Goal: Task Accomplishment & Management: Complete application form

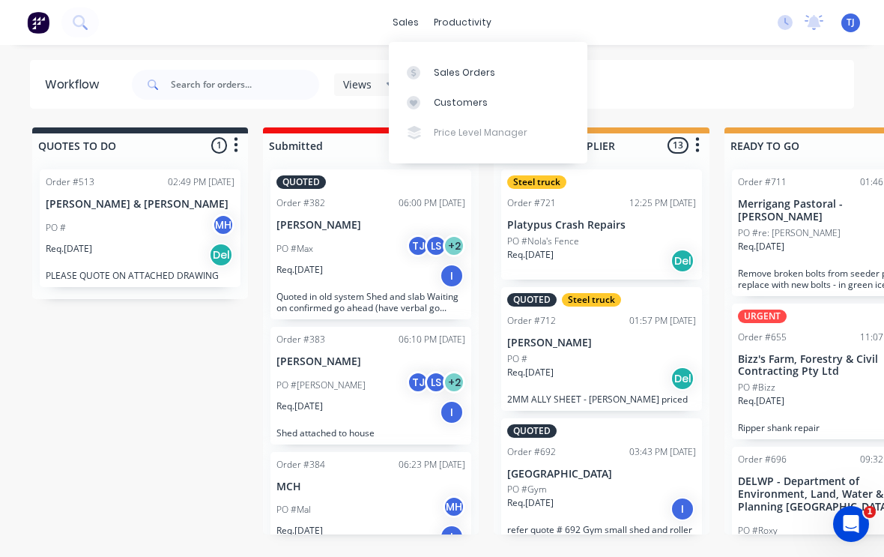
click at [477, 70] on div "Sales Orders" at bounding box center [464, 72] width 61 height 13
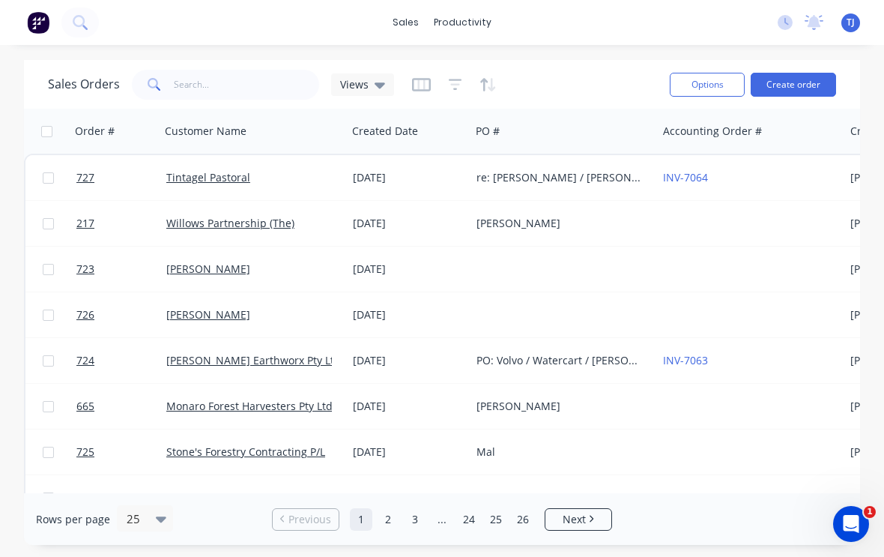
click at [813, 79] on button "Create order" at bounding box center [793, 85] width 85 height 24
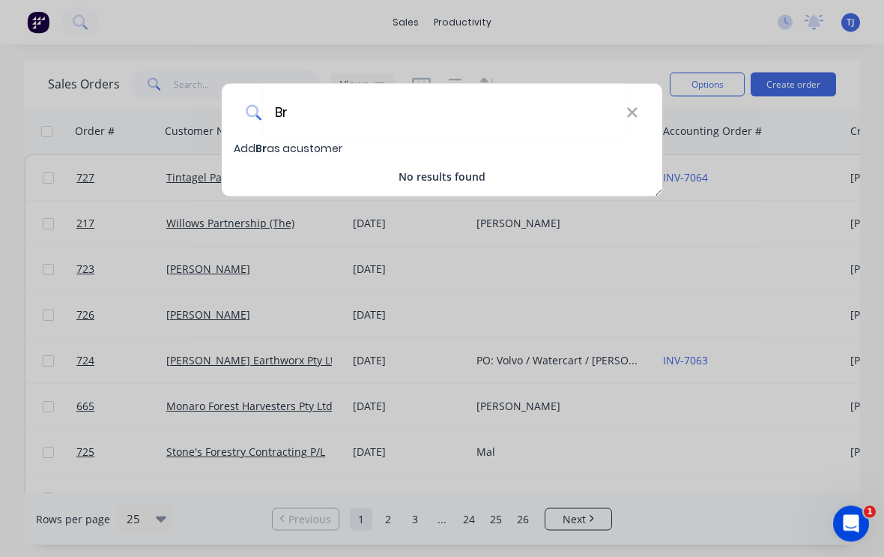
type input "B"
type input "[PERSON_NAME]"
click at [632, 118] on icon at bounding box center [633, 113] width 12 height 16
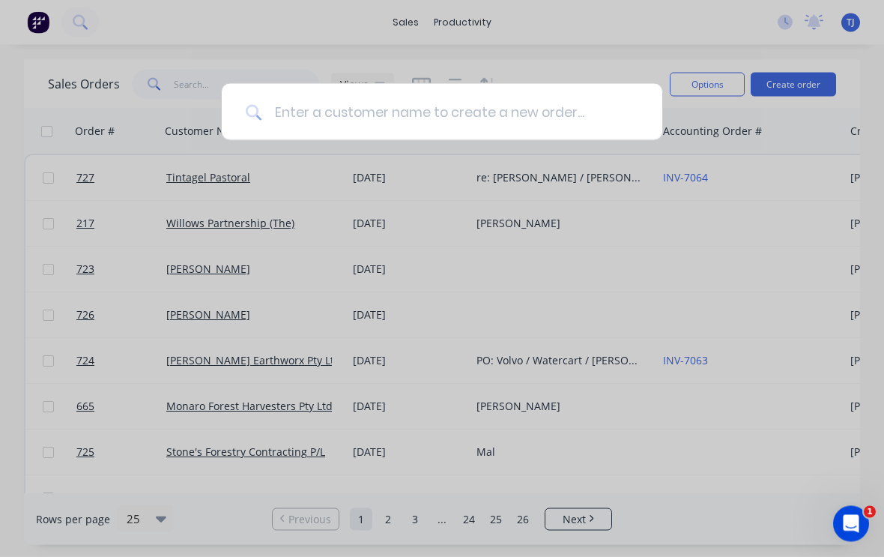
type input "B"
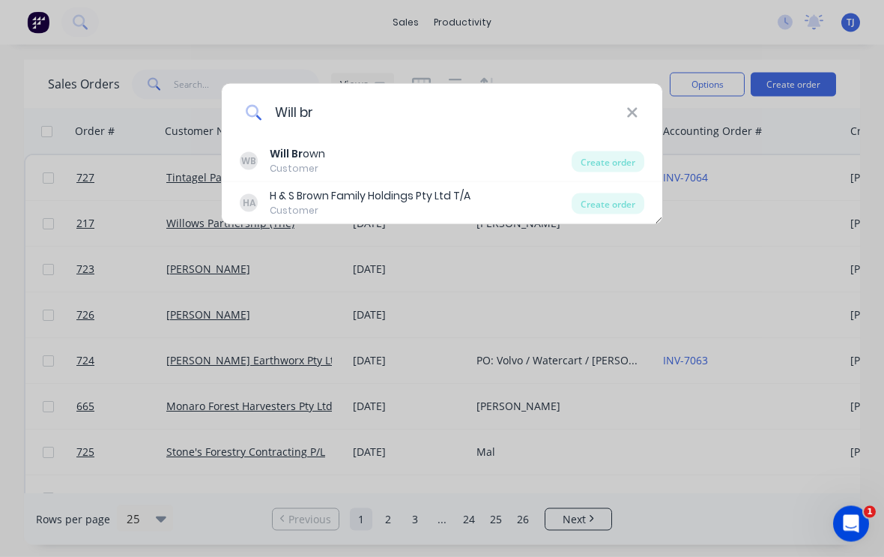
type input "Will br"
click at [630, 201] on div "Create order" at bounding box center [608, 203] width 73 height 21
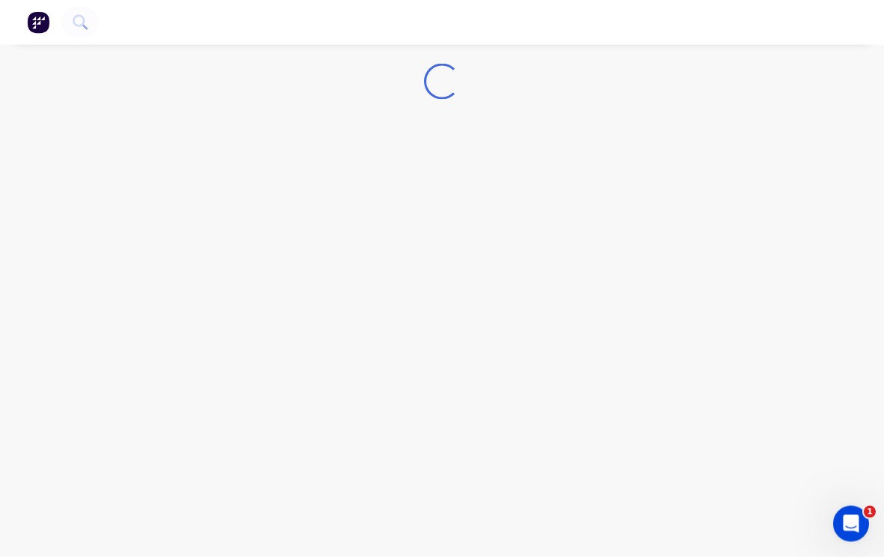
scroll to position [1, 0]
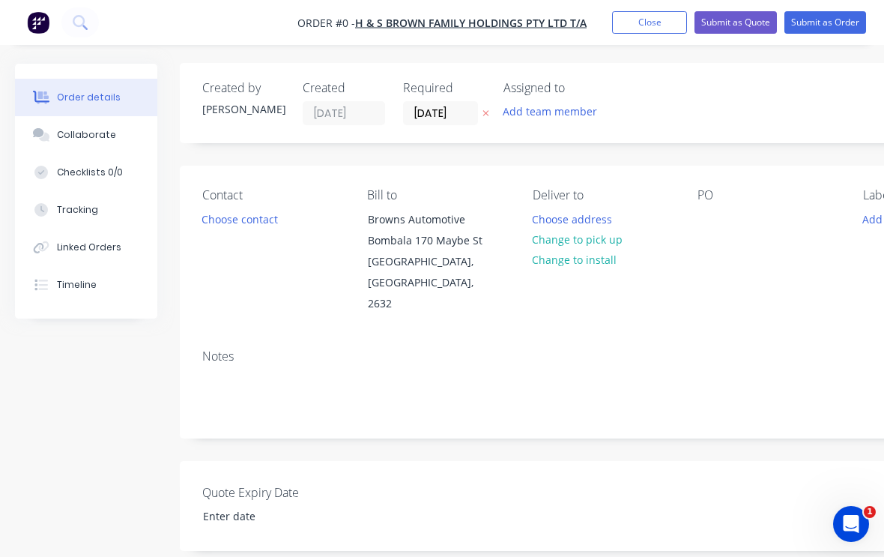
click at [606, 236] on button "Change to pick up" at bounding box center [578, 239] width 106 height 20
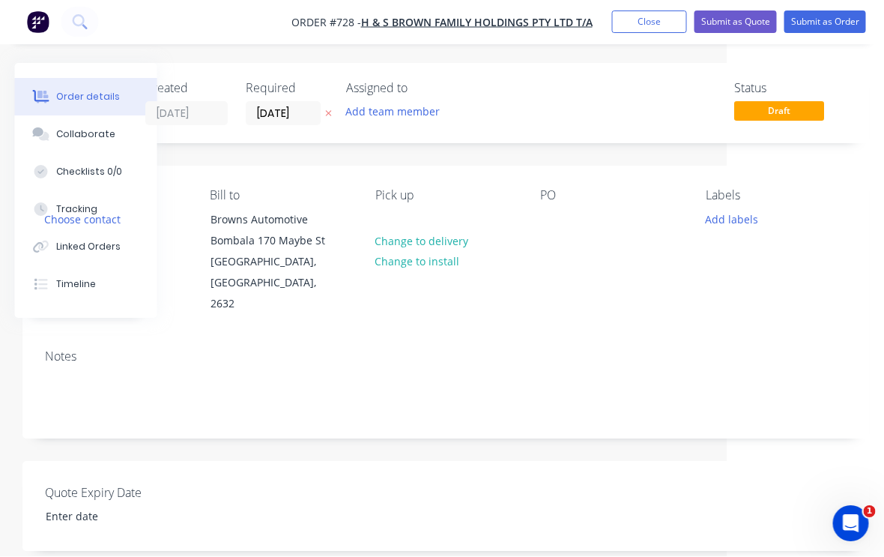
scroll to position [0, 157]
click at [552, 221] on div at bounding box center [552, 220] width 24 height 22
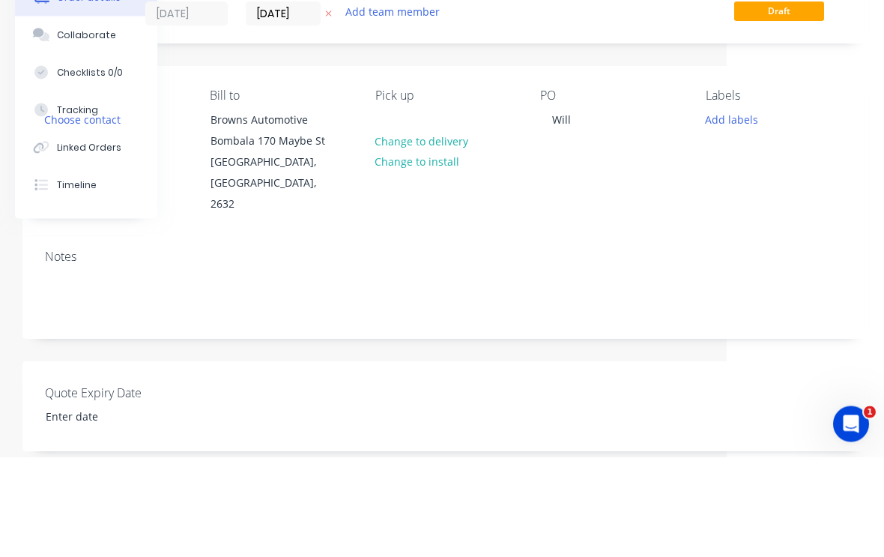
scroll to position [100, 157]
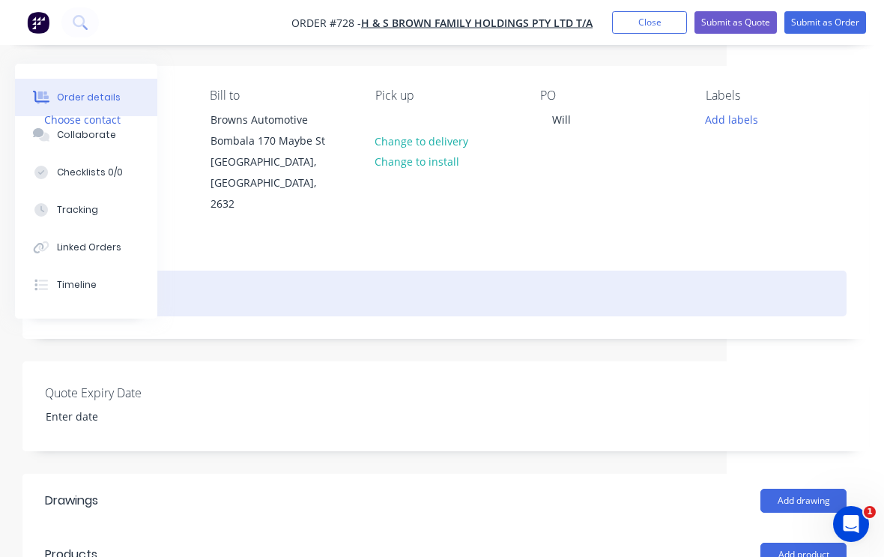
click at [208, 287] on div at bounding box center [446, 294] width 802 height 46
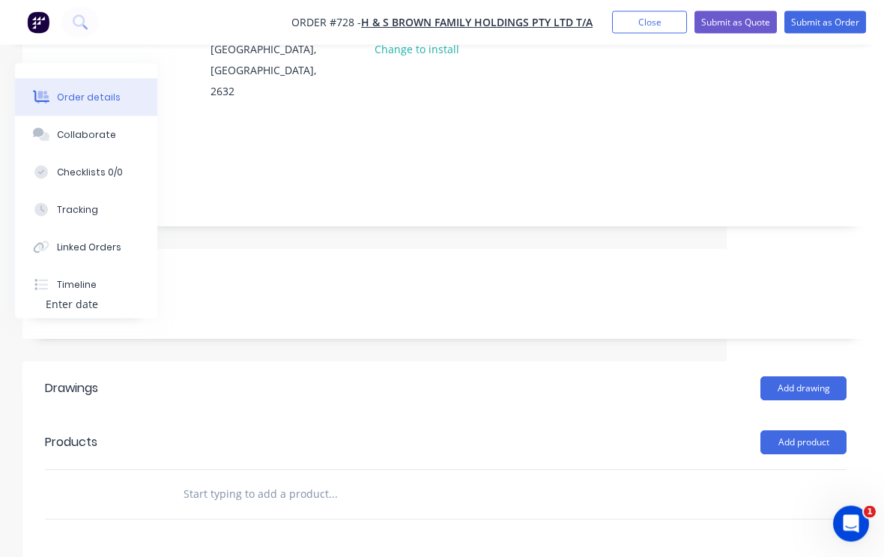
scroll to position [233, 157]
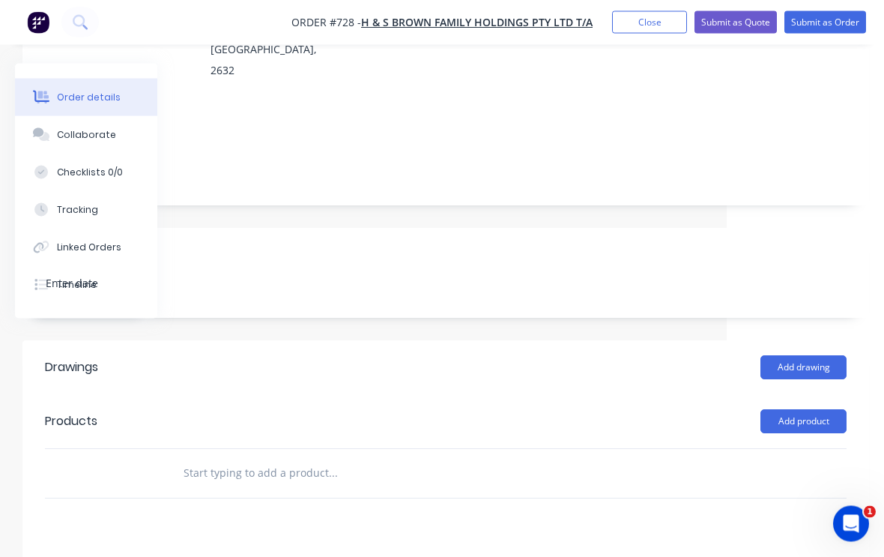
click at [255, 459] on input "text" at bounding box center [333, 474] width 300 height 30
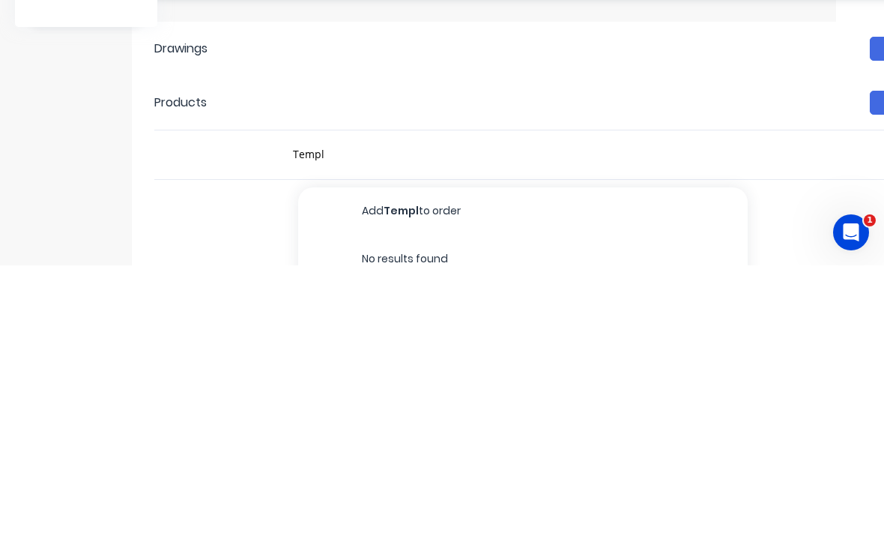
scroll to position [396, 48]
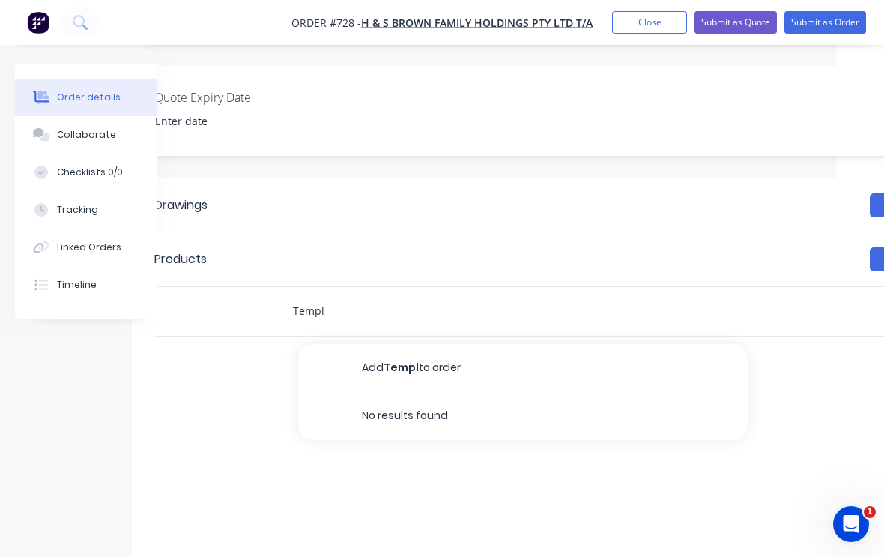
click at [348, 296] on input "Templ" at bounding box center [442, 311] width 300 height 30
click at [342, 296] on input "Templ" at bounding box center [442, 311] width 300 height 30
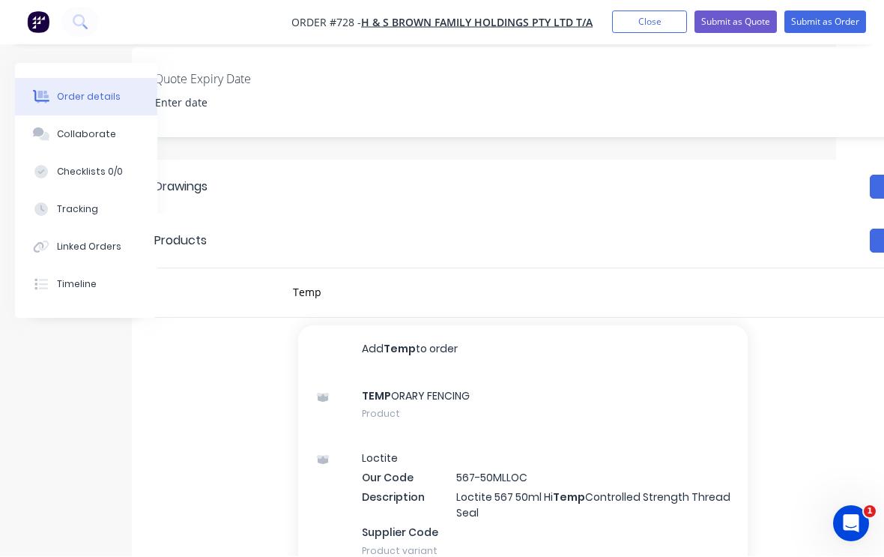
scroll to position [-1, 0]
click at [327, 278] on input "Temp" at bounding box center [442, 293] width 300 height 30
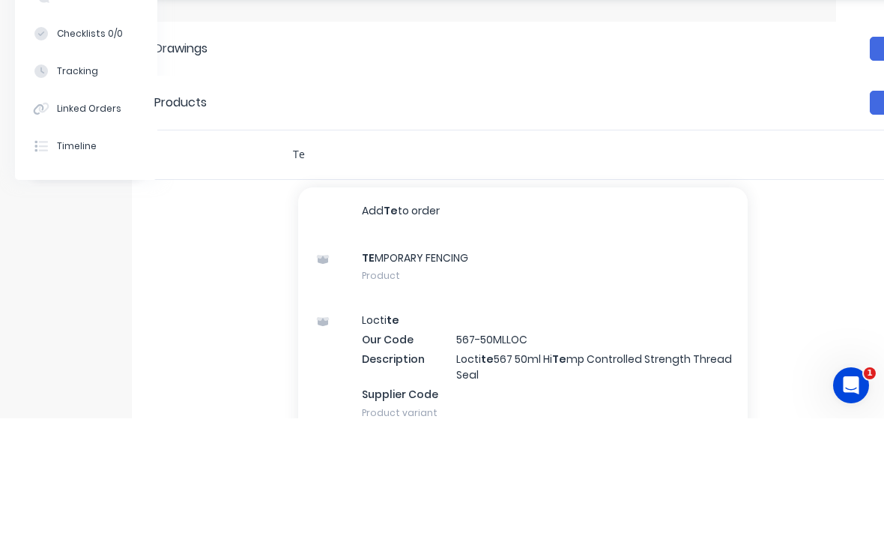
type input "T"
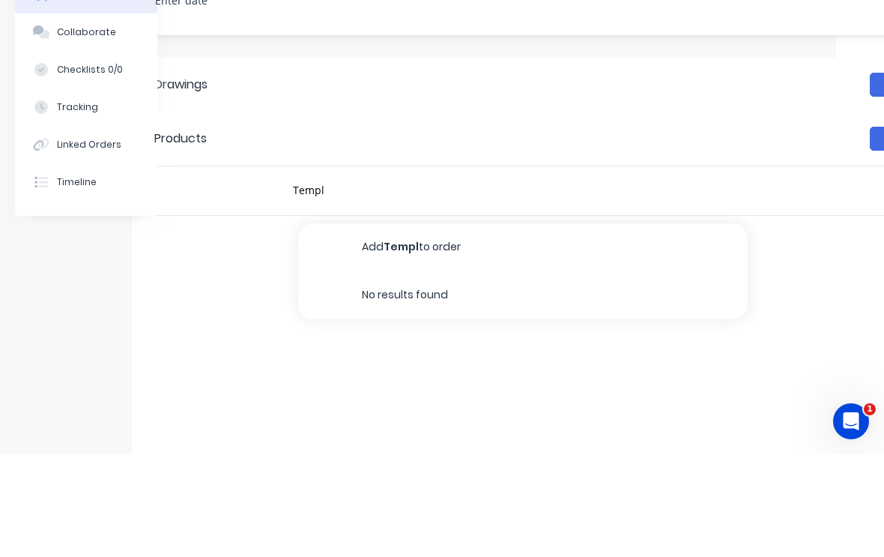
scroll to position [396, 48]
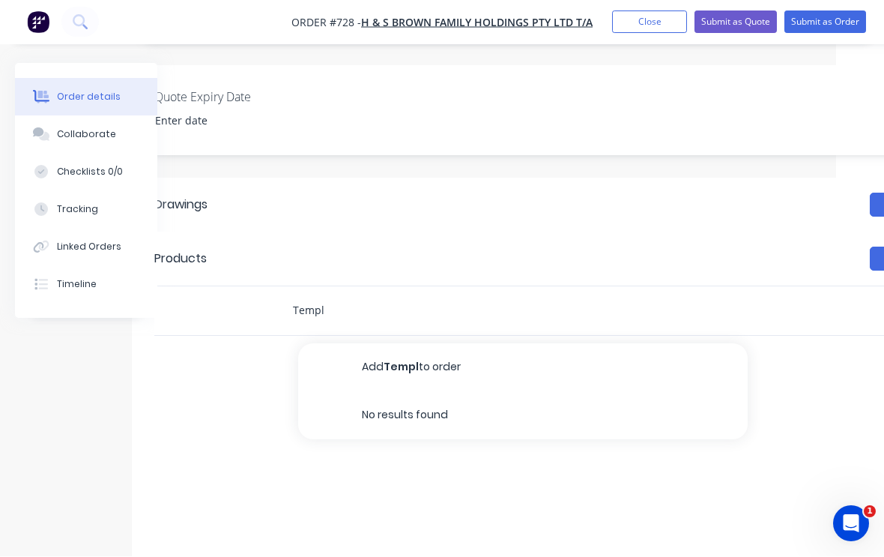
click at [335, 296] on input "Templ" at bounding box center [442, 311] width 300 height 30
click at [364, 296] on input "Template" at bounding box center [442, 311] width 300 height 30
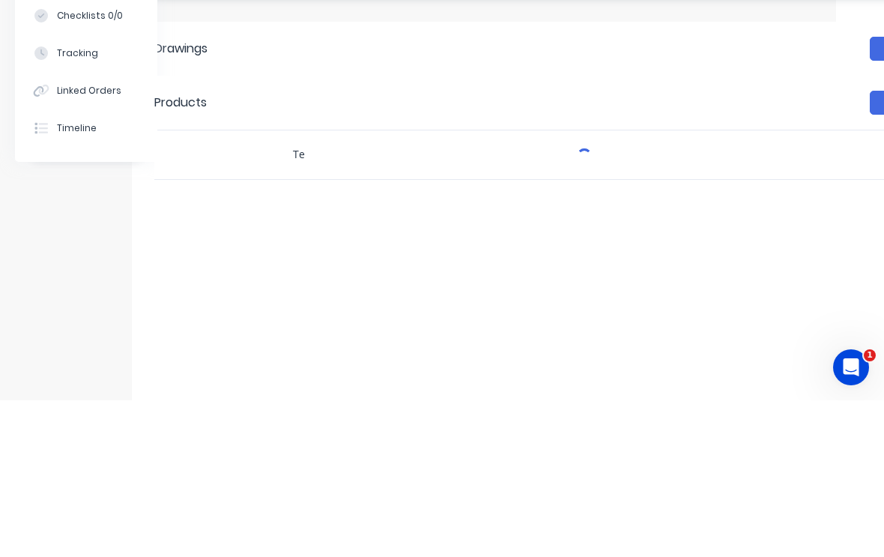
type input "T"
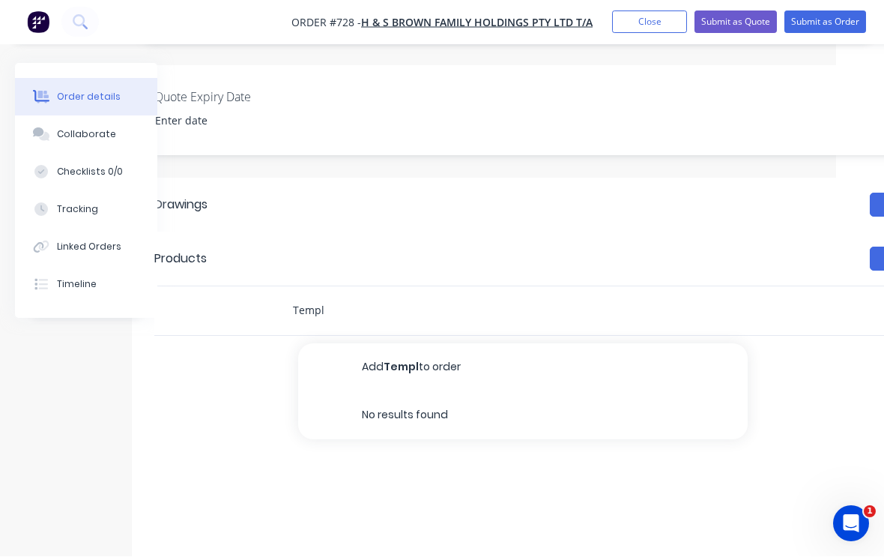
click at [348, 296] on input "Templ" at bounding box center [442, 311] width 300 height 30
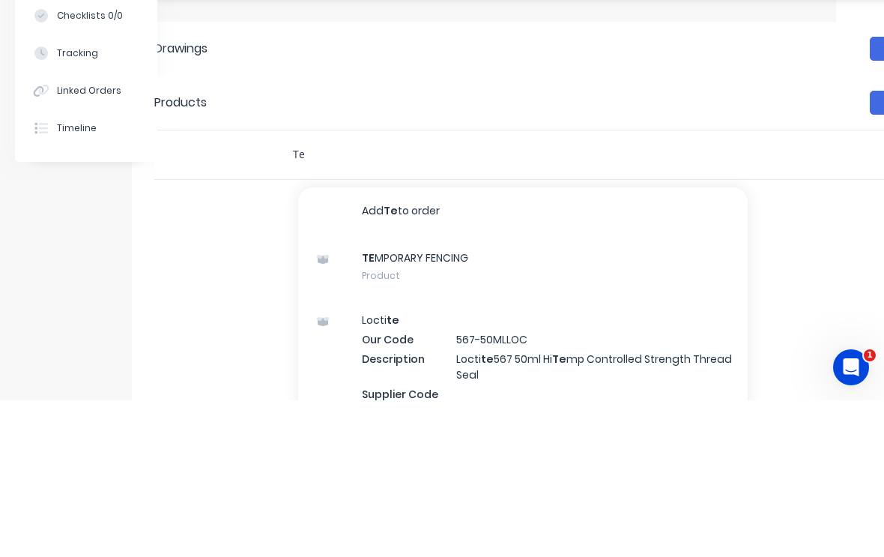
type input "T"
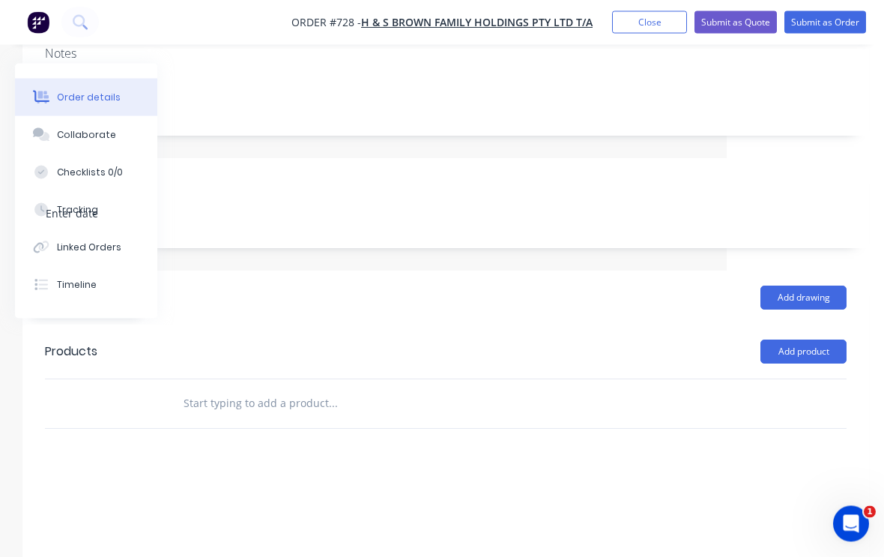
scroll to position [303, 48]
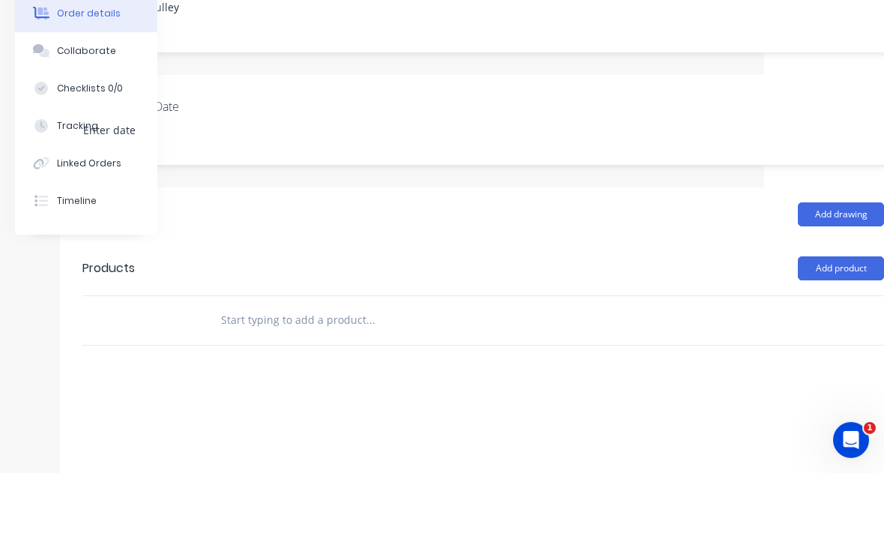
click at [367, 389] on input "text" at bounding box center [370, 404] width 300 height 30
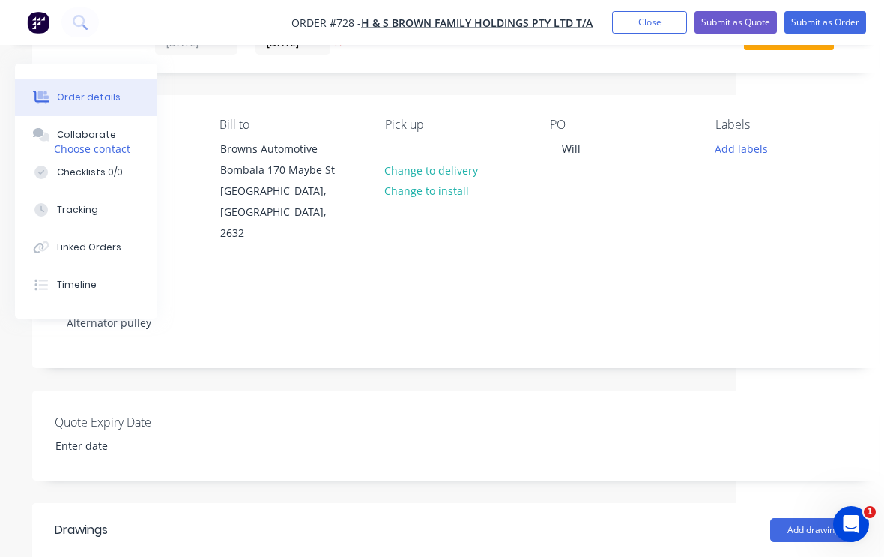
scroll to position [40, 145]
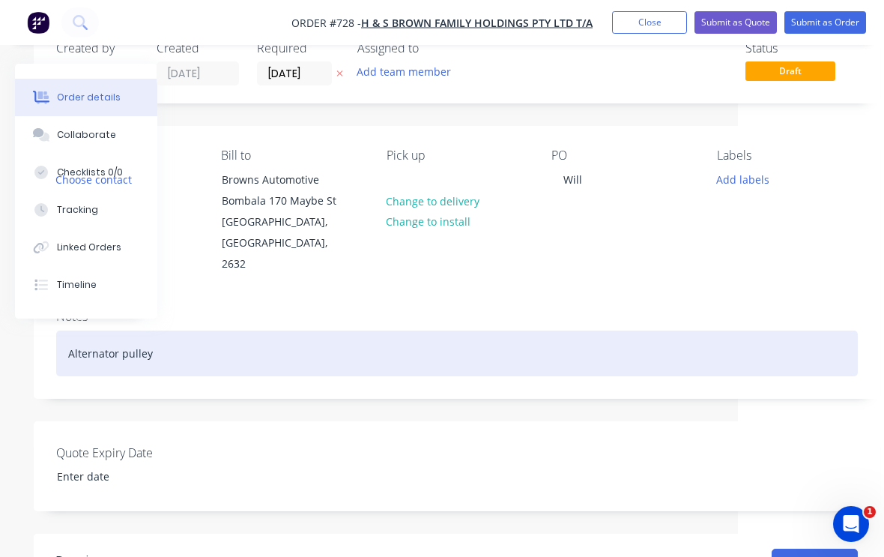
click at [672, 331] on div "Alternator pulley" at bounding box center [457, 354] width 802 height 46
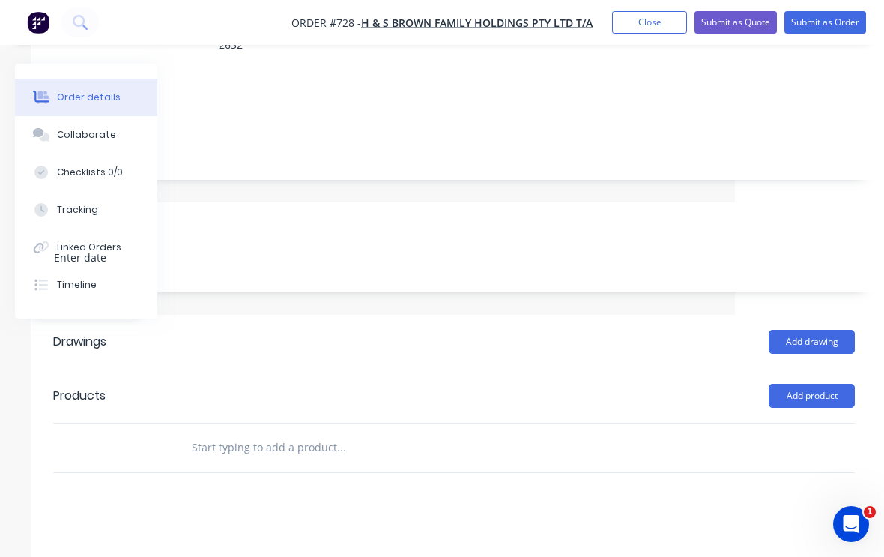
scroll to position [262, 149]
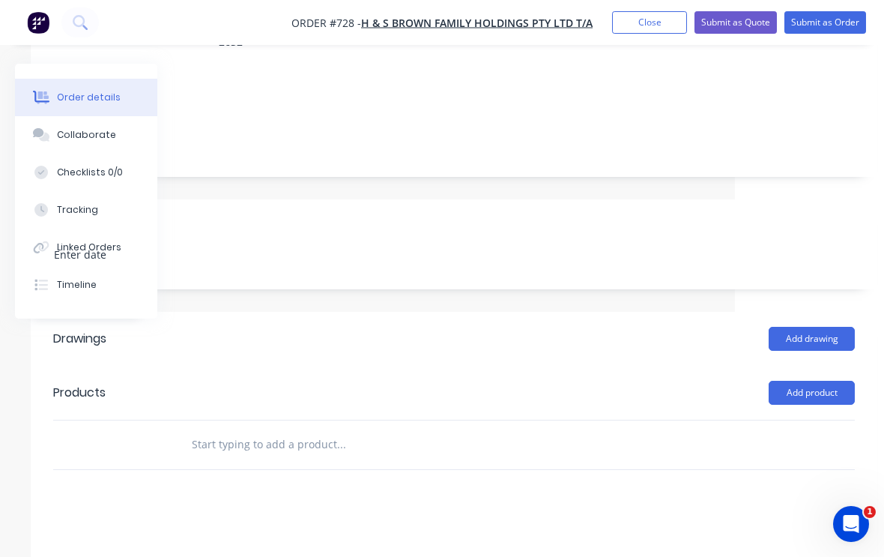
click at [831, 381] on button "Add product" at bounding box center [812, 393] width 86 height 24
click at [819, 420] on div "Product catalogue" at bounding box center [783, 431] width 115 height 22
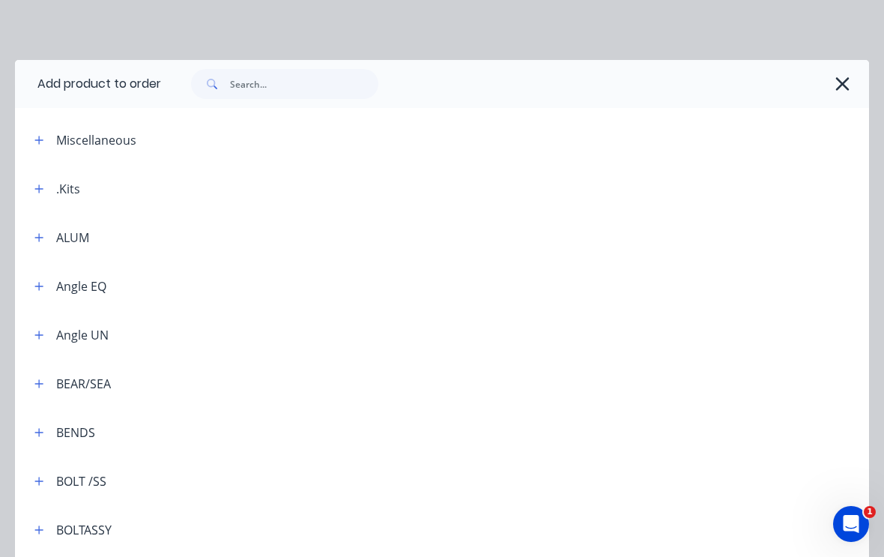
click at [74, 202] on header ".Kits" at bounding box center [442, 188] width 854 height 49
click at [73, 192] on div ".Kits" at bounding box center [68, 189] width 24 height 18
click at [86, 182] on div at bounding box center [474, 188] width 789 height 19
click at [66, 201] on header ".Kits" at bounding box center [442, 188] width 854 height 49
click at [64, 192] on div ".Kits" at bounding box center [68, 189] width 24 height 18
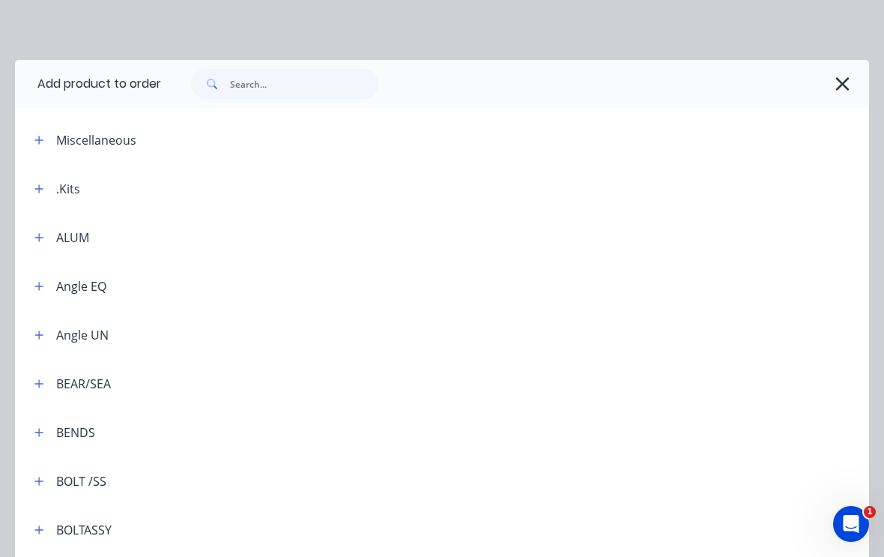
click at [33, 191] on button "button" at bounding box center [39, 188] width 19 height 19
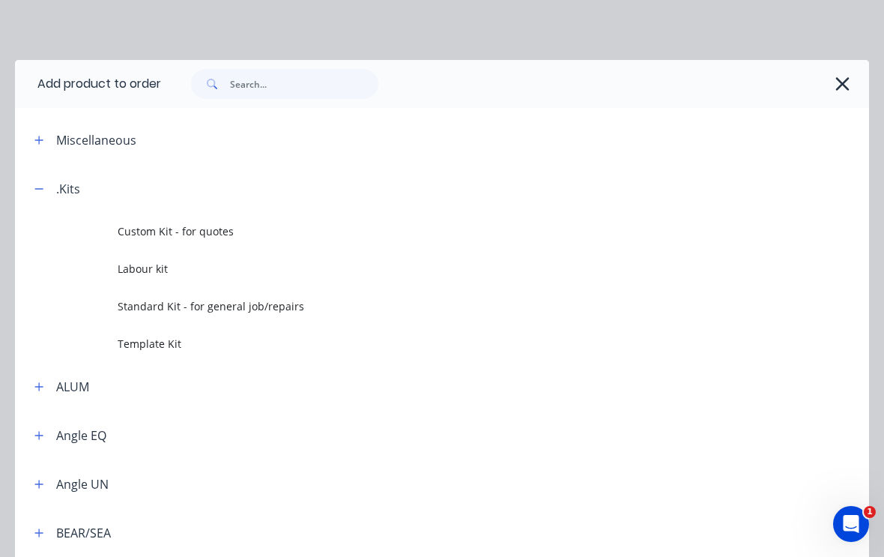
click at [238, 312] on span "Standard Kit - for general job/repairs" at bounding box center [419, 306] width 602 height 16
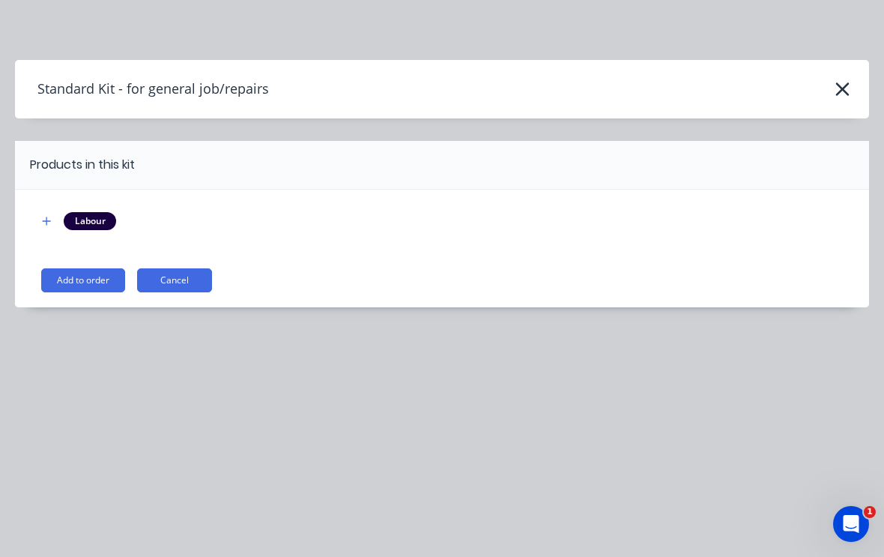
click at [85, 272] on button "Add to order" at bounding box center [83, 280] width 84 height 24
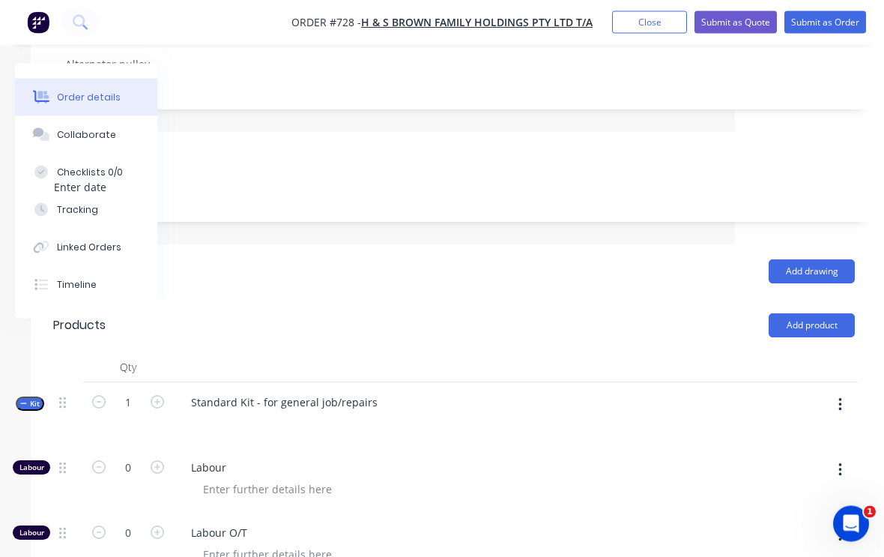
scroll to position [328, 149]
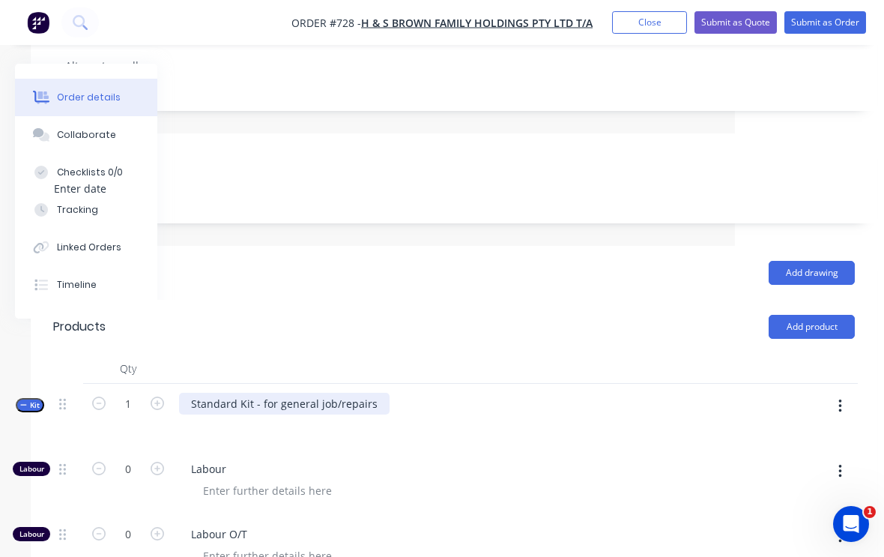
click at [376, 393] on div "Standard Kit - for general job/repairs" at bounding box center [284, 404] width 211 height 22
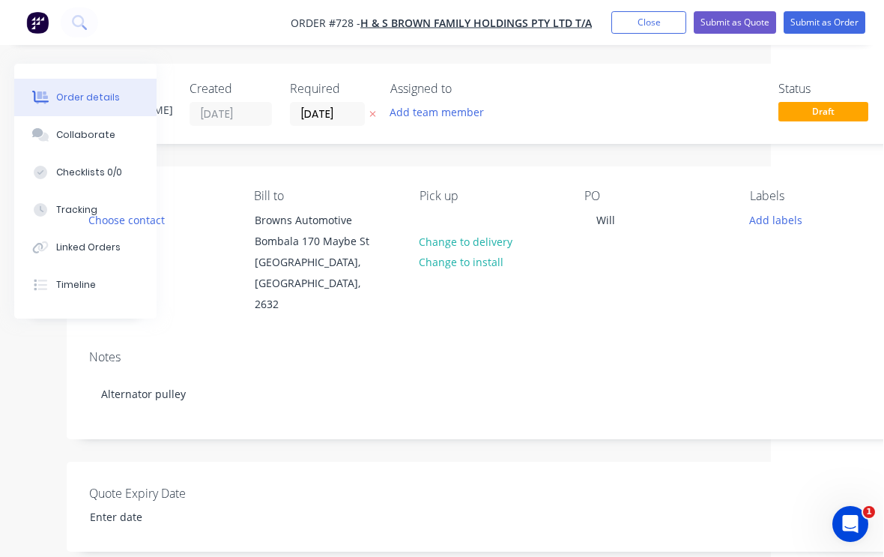
scroll to position [0, 113]
click at [789, 214] on button "Add labels" at bounding box center [775, 219] width 69 height 20
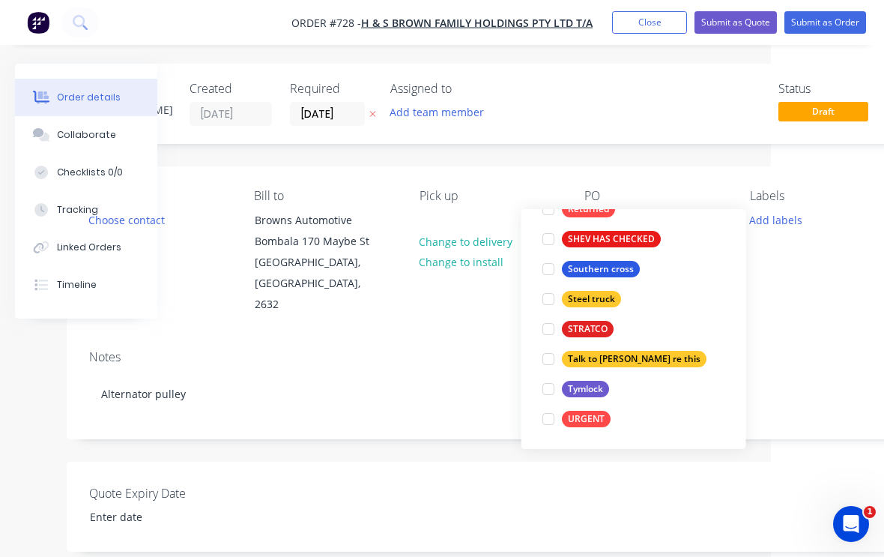
scroll to position [540, 0]
click at [543, 424] on div at bounding box center [549, 419] width 30 height 30
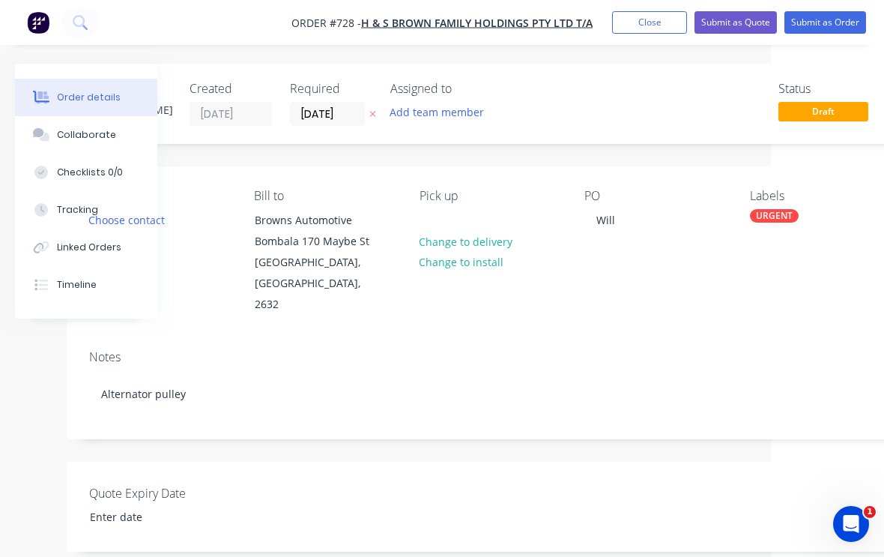
click at [819, 298] on div "Contact Choose contact [PERSON_NAME] to Browns Automotive Bombala [STREET_ADDRE…" at bounding box center [490, 252] width 847 height 172
click at [839, 17] on button "Submit as Order" at bounding box center [826, 22] width 82 height 22
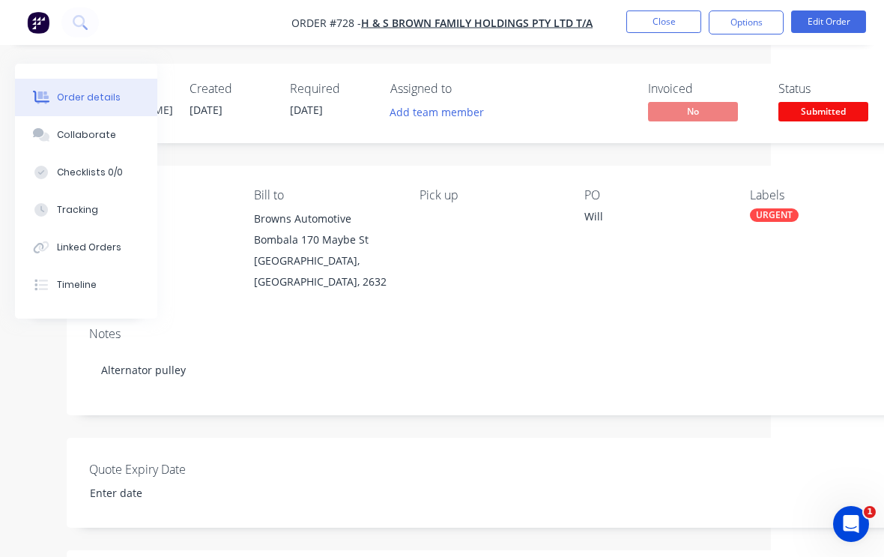
click at [671, 22] on button "Close" at bounding box center [664, 21] width 75 height 22
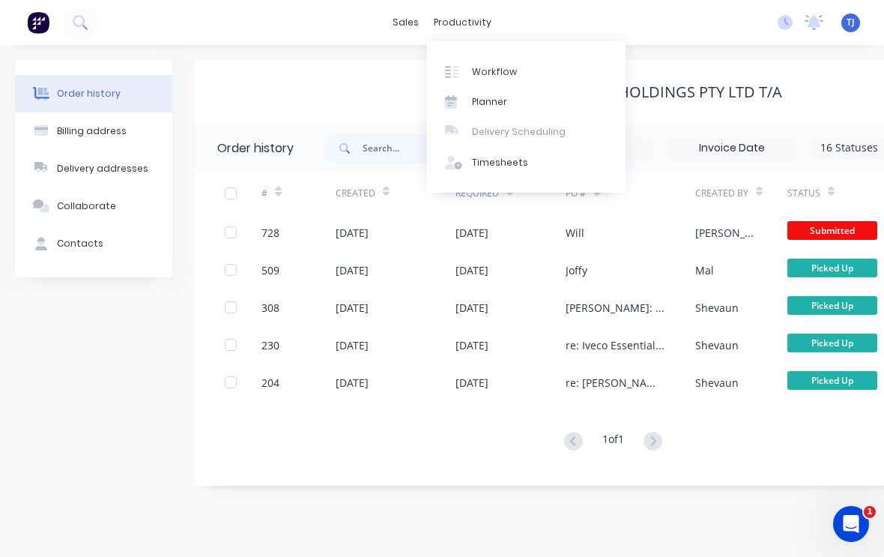
click at [508, 75] on div "Workflow" at bounding box center [494, 71] width 45 height 13
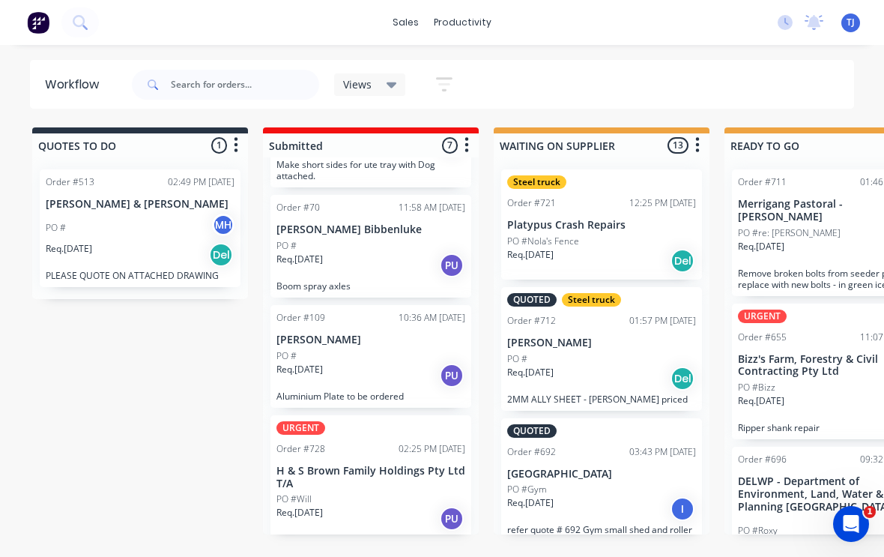
scroll to position [502, 0]
